Goal: Check status: Check status

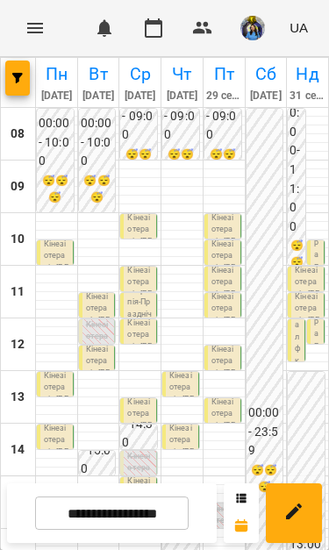
click at [140, 517] on input "**********" at bounding box center [112, 513] width 154 height 34
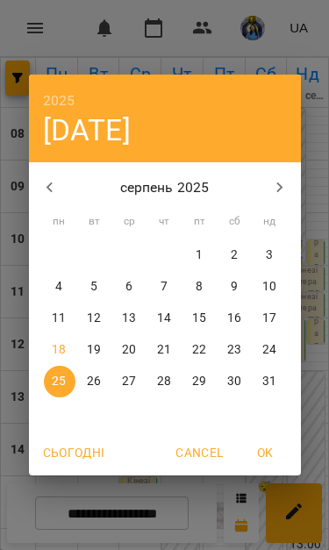
click at [66, 352] on p "18" at bounding box center [59, 350] width 14 height 18
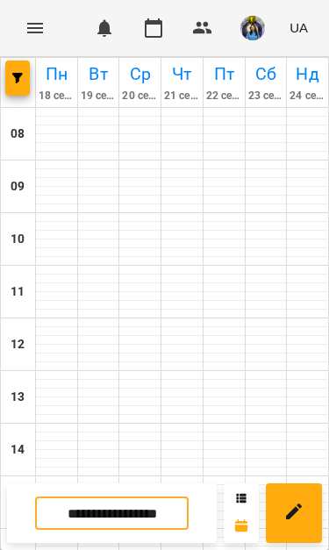
type input "**********"
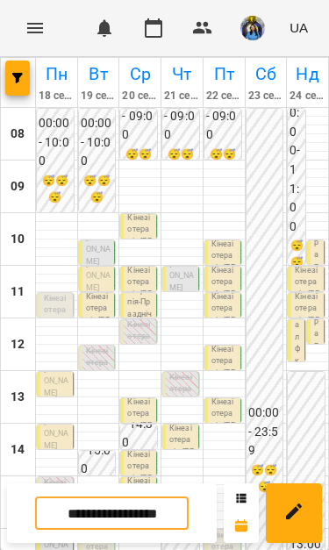
click at [54, 302] on p "Кінезіотерапія ([PERSON_NAME])" at bounding box center [56, 328] width 25 height 71
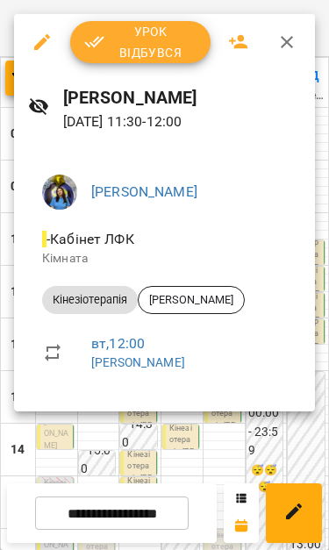
click at [168, 43] on span "Урок відбувся" at bounding box center [140, 42] width 112 height 42
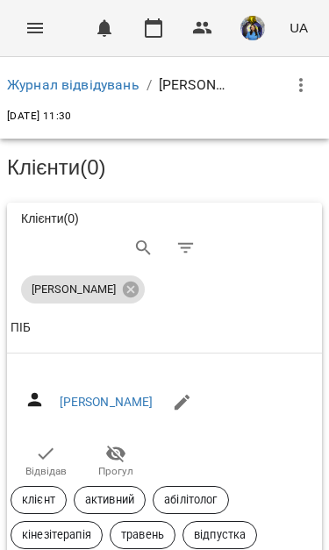
click at [44, 450] on icon "button" at bounding box center [45, 453] width 21 height 21
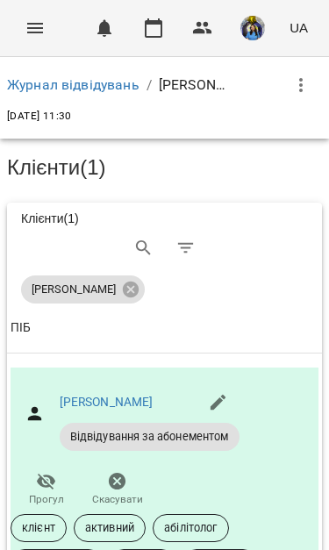
click at [28, 26] on icon "Menu" at bounding box center [35, 28] width 21 height 21
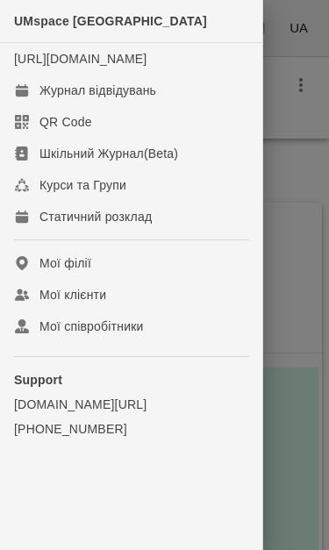
click at [129, 99] on div "Журнал відвідувань" at bounding box center [97, 91] width 117 height 18
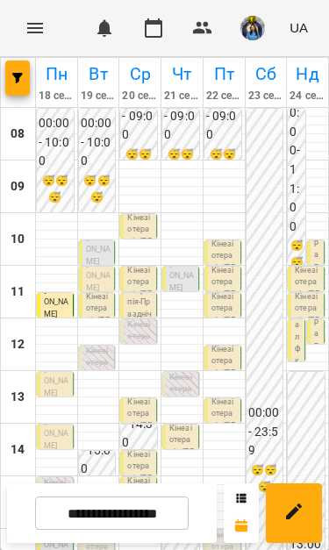
scroll to position [115, 0]
click at [178, 372] on p "Кінезіотерапія ([PERSON_NAME])" at bounding box center [181, 407] width 25 height 71
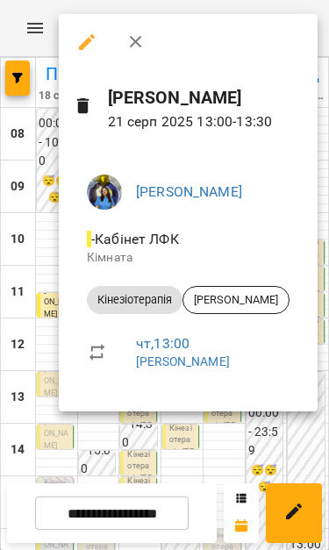
click at [187, 444] on div at bounding box center [164, 275] width 329 height 550
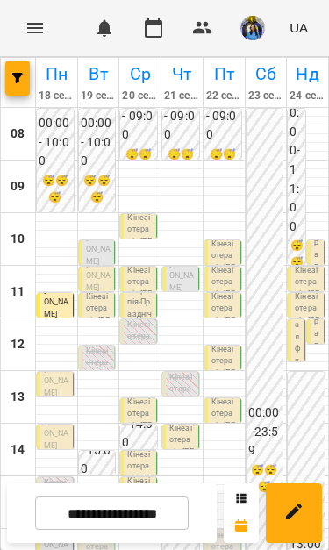
click at [183, 423] on p "Кінезіотерапія - [PERSON_NAME]" at bounding box center [181, 453] width 25 height 60
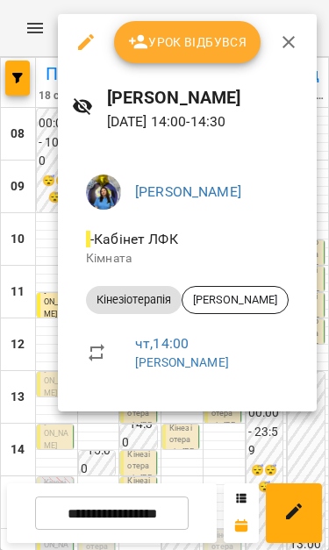
click at [199, 445] on div at bounding box center [164, 275] width 329 height 550
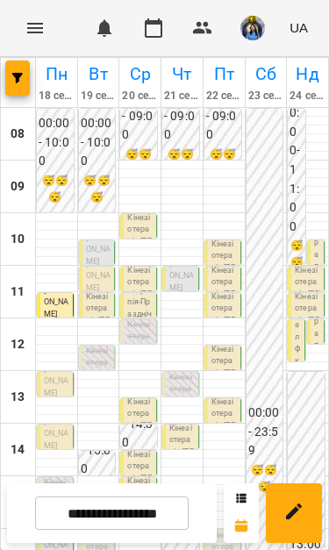
scroll to position [210, 0]
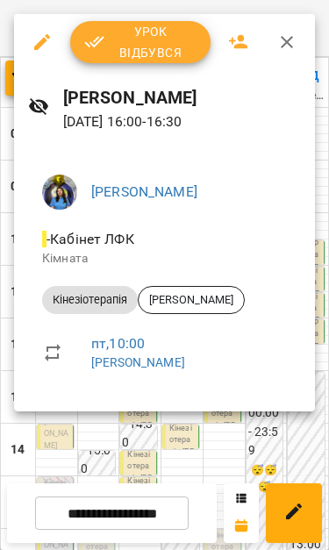
click at [176, 472] on div at bounding box center [164, 275] width 329 height 550
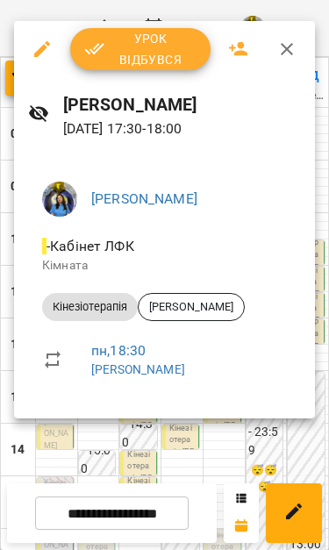
click at [189, 463] on div at bounding box center [164, 275] width 329 height 550
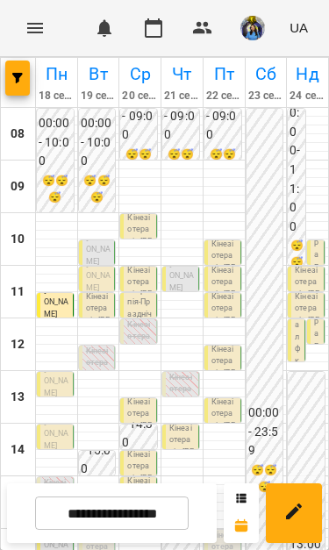
scroll to position [72, 0]
